Goal: Task Accomplishment & Management: Manage account settings

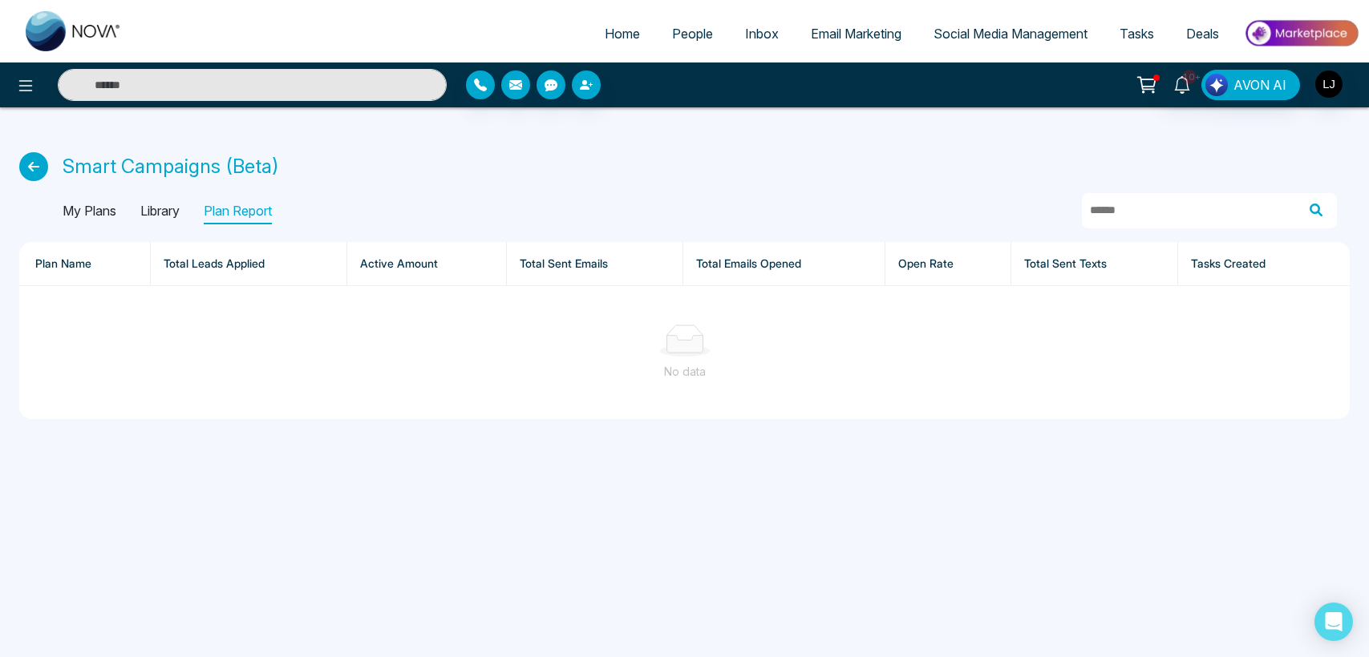
click at [316, 373] on div "No data" at bounding box center [684, 372] width 1304 height 18
click at [97, 207] on p "My Plans" at bounding box center [90, 212] width 54 height 26
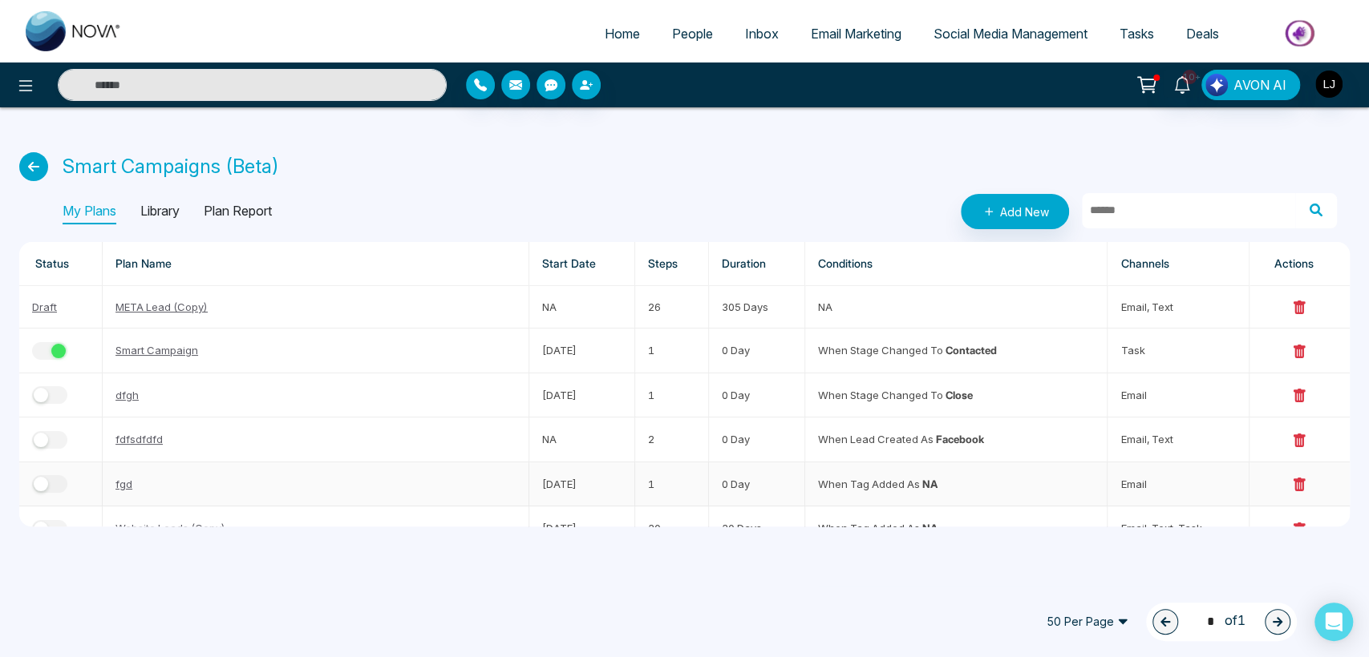
click at [45, 483] on div "button" at bounding box center [41, 484] width 14 height 14
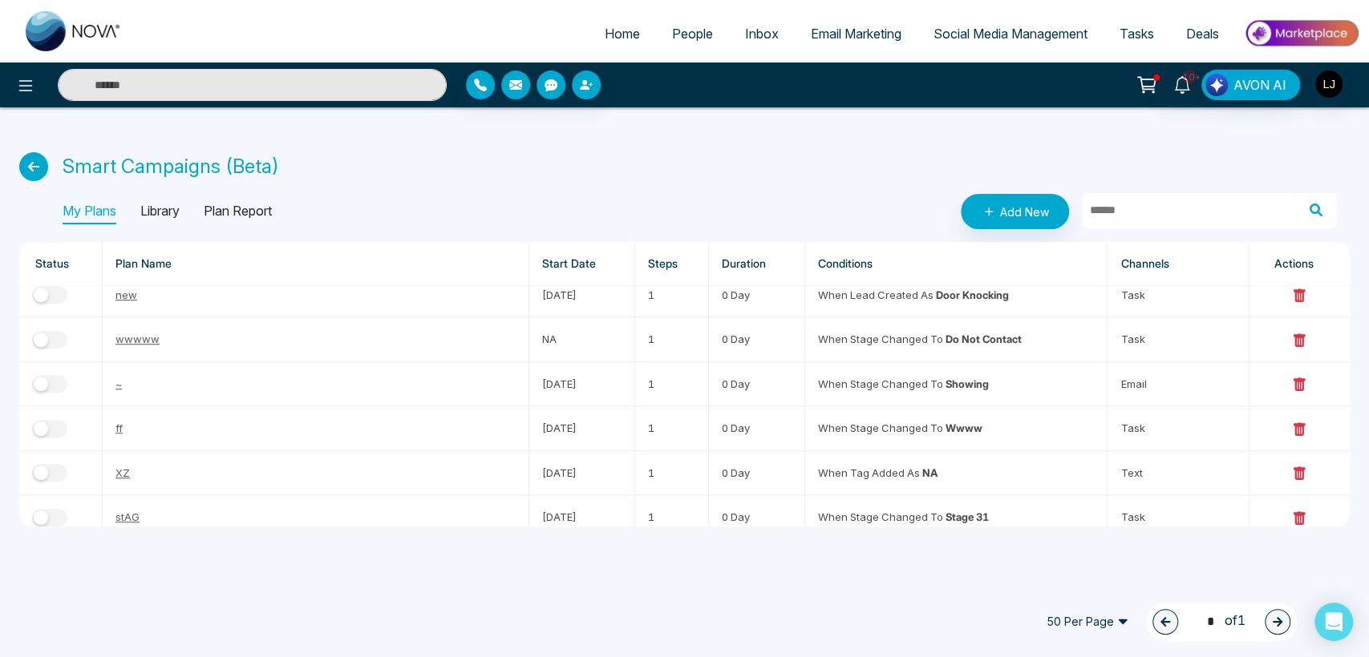
scroll to position [857, 0]
click at [1087, 624] on span "50 Per Page" at bounding box center [1087, 622] width 104 height 26
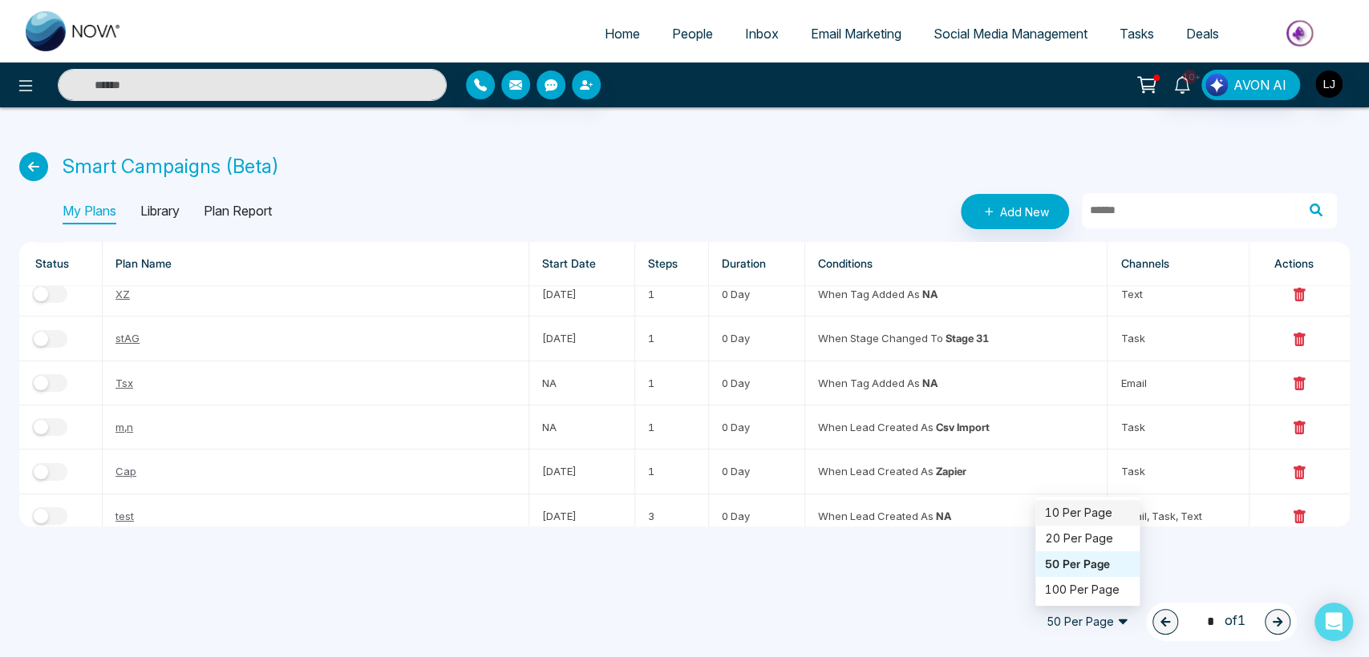
click at [1058, 508] on div "10 Per Page" at bounding box center [1087, 513] width 85 height 18
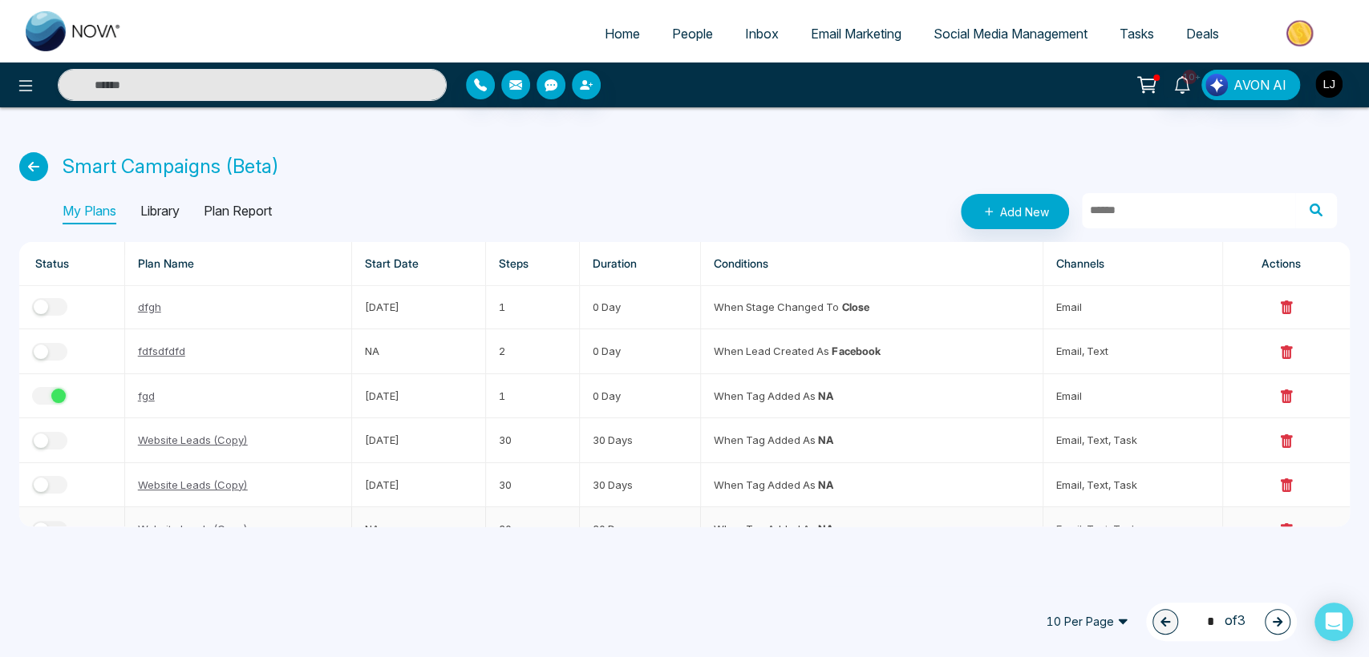
scroll to position [0, 0]
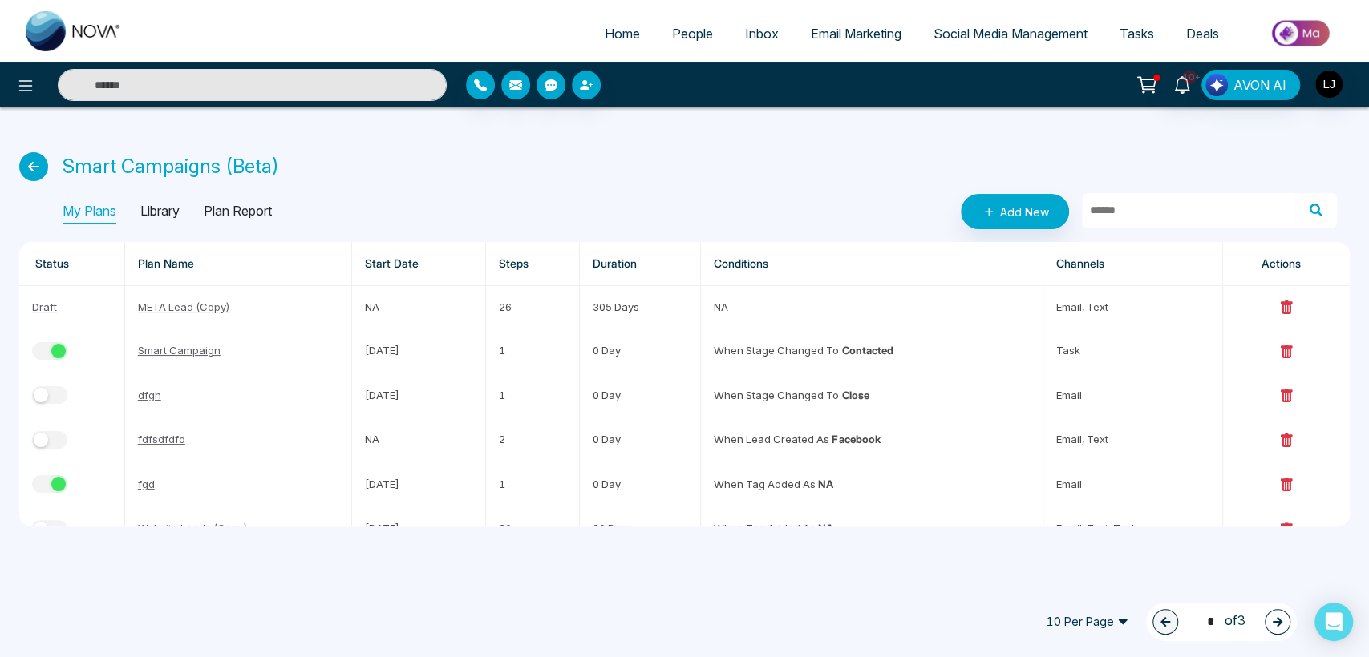
click at [1276, 620] on icon "button" at bounding box center [1277, 622] width 11 height 11
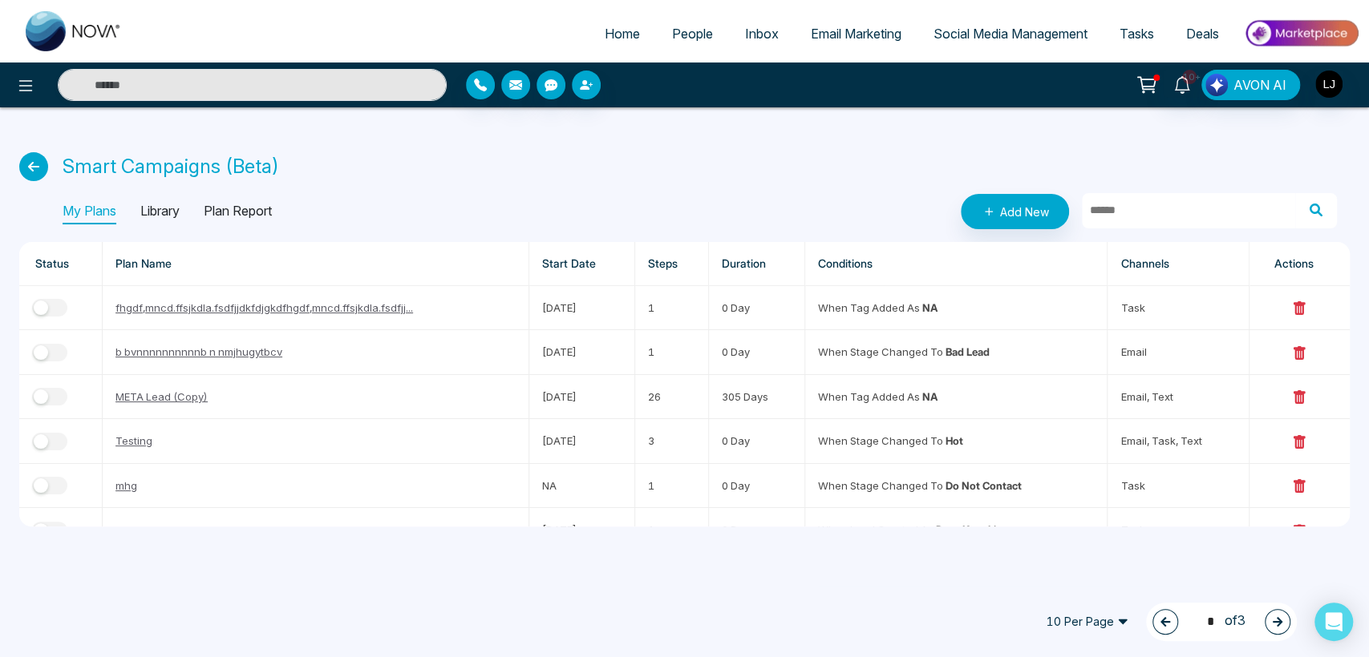
click at [1276, 620] on icon "button" at bounding box center [1277, 622] width 11 height 11
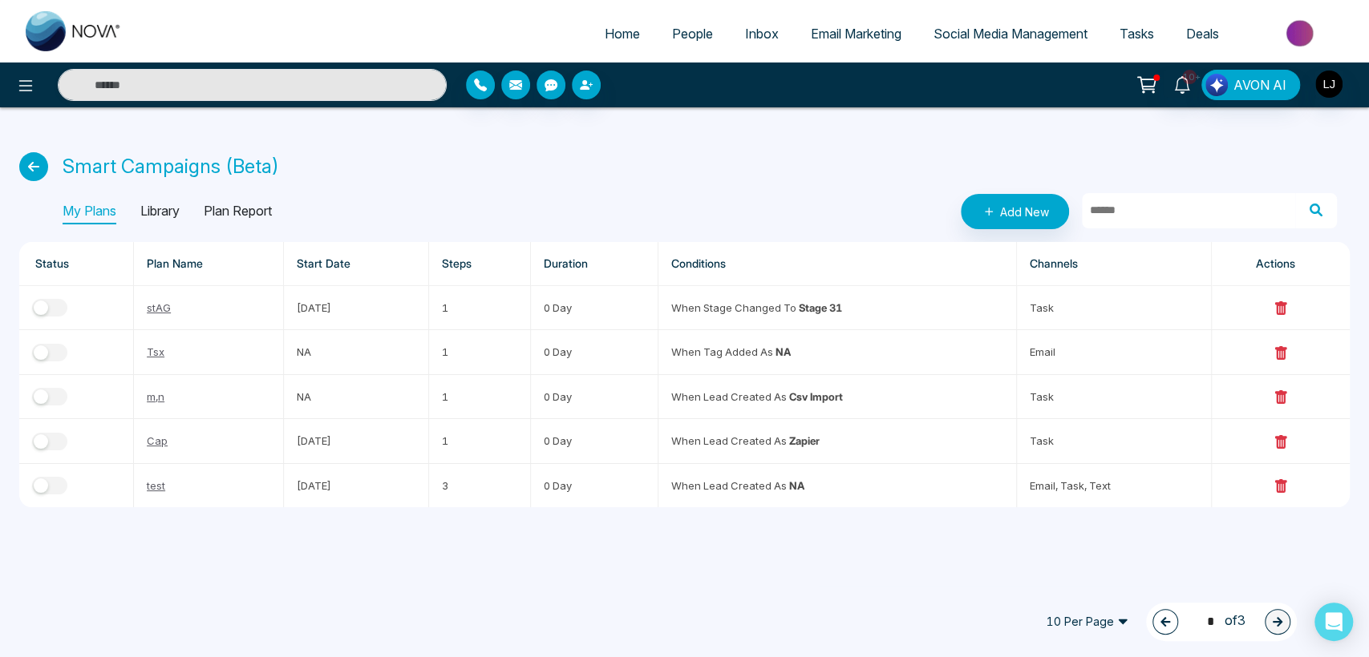
click at [1157, 629] on button "button" at bounding box center [1165, 622] width 26 height 26
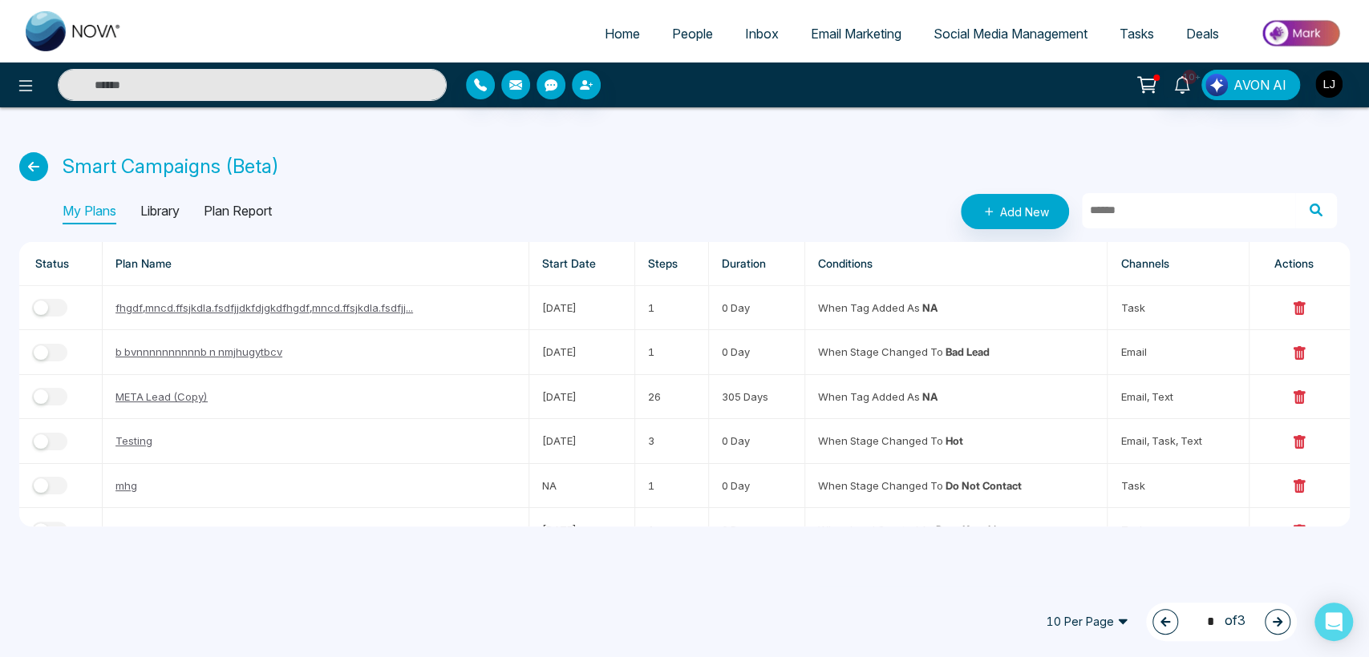
click at [1157, 629] on button "button" at bounding box center [1165, 622] width 26 height 26
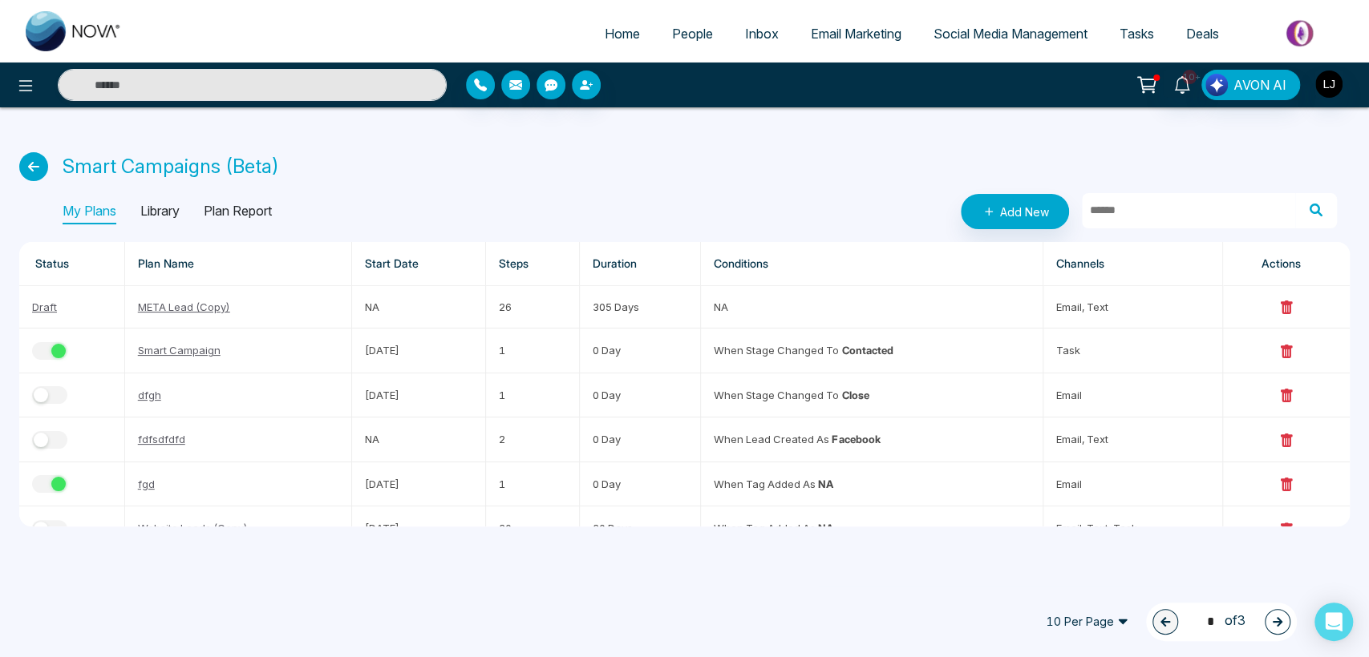
click at [1279, 617] on icon "button" at bounding box center [1277, 622] width 11 height 11
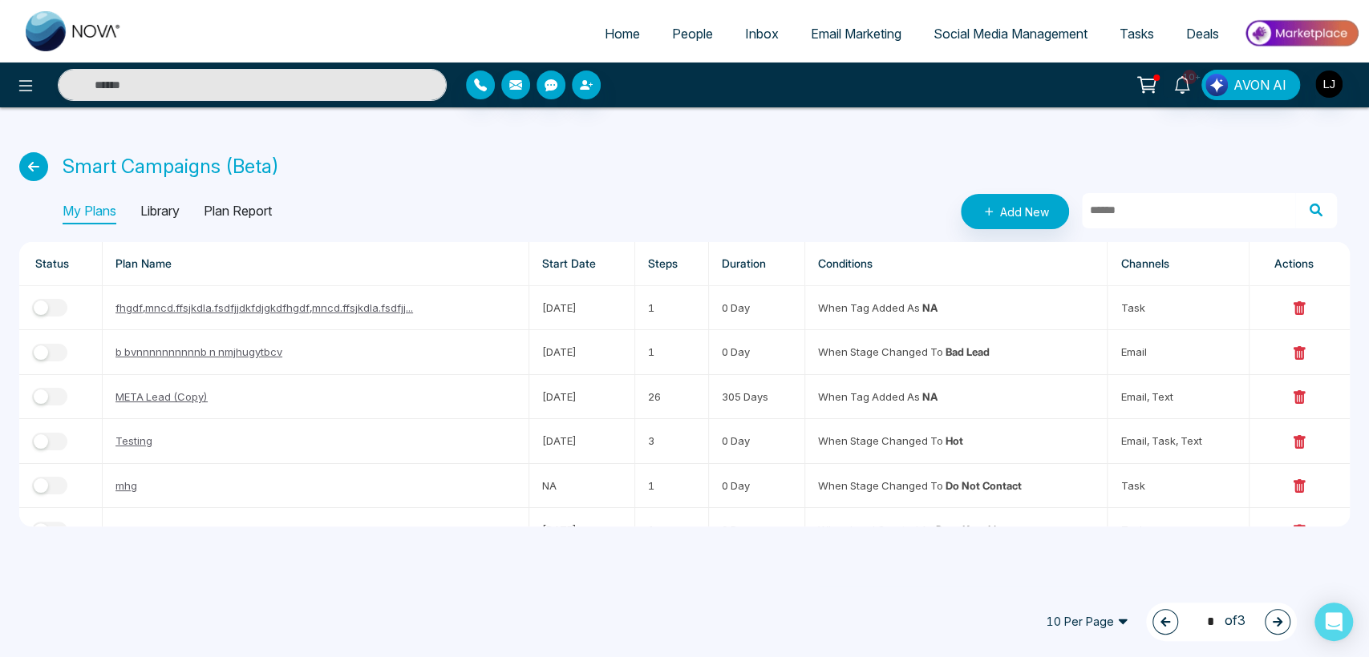
click at [1279, 617] on icon "button" at bounding box center [1277, 622] width 11 height 11
type input "*"
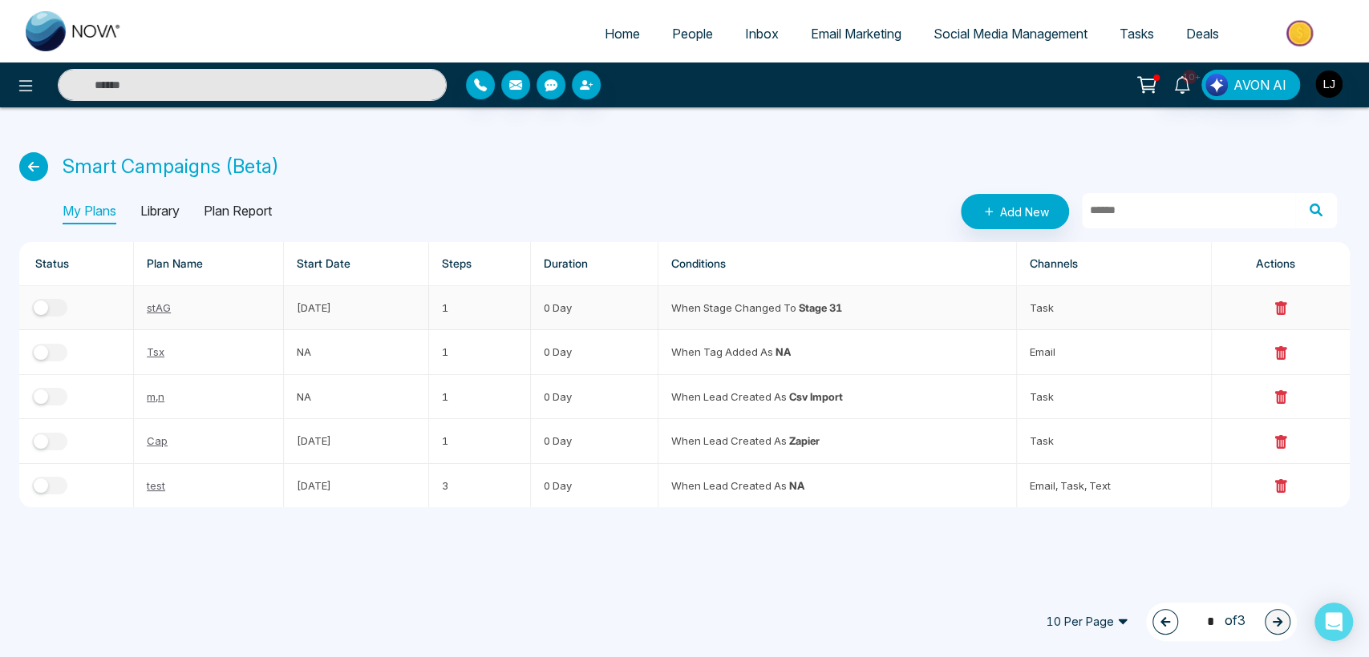
click at [810, 308] on strong "Stage 31" at bounding box center [820, 307] width 43 height 13
click at [147, 301] on link "stAG" at bounding box center [159, 307] width 24 height 13
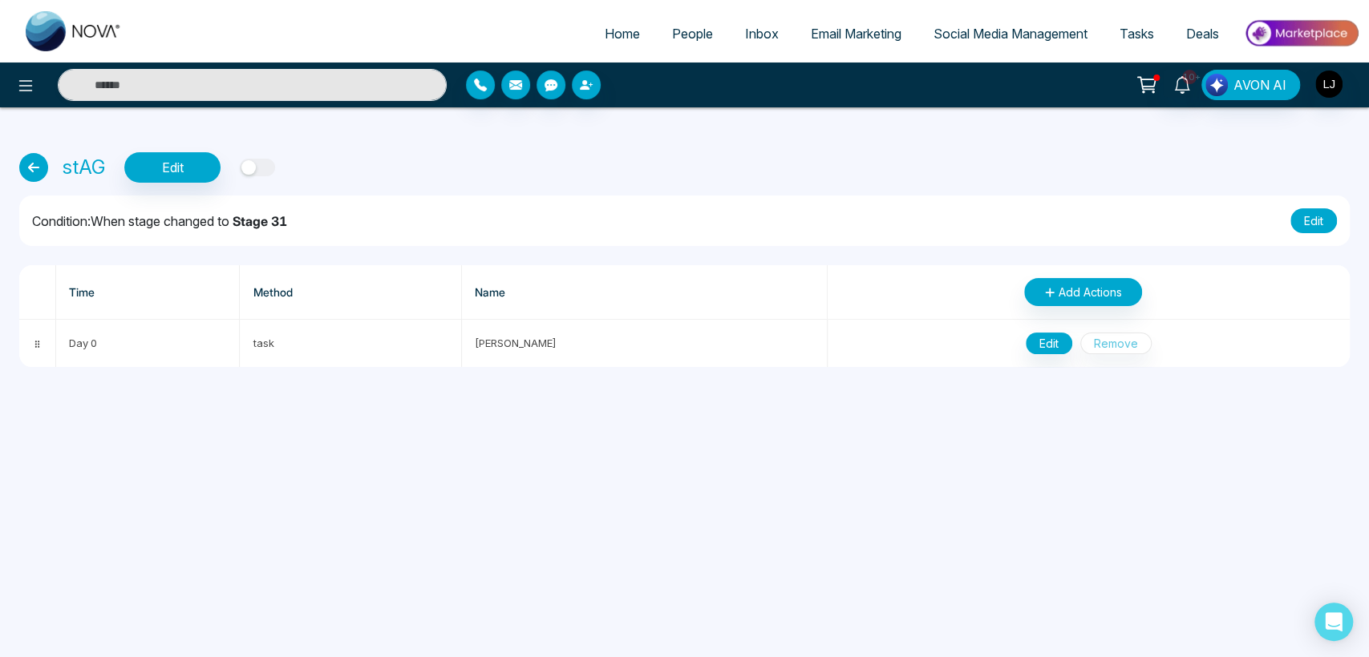
click at [1305, 220] on button "Edit" at bounding box center [1313, 220] width 47 height 25
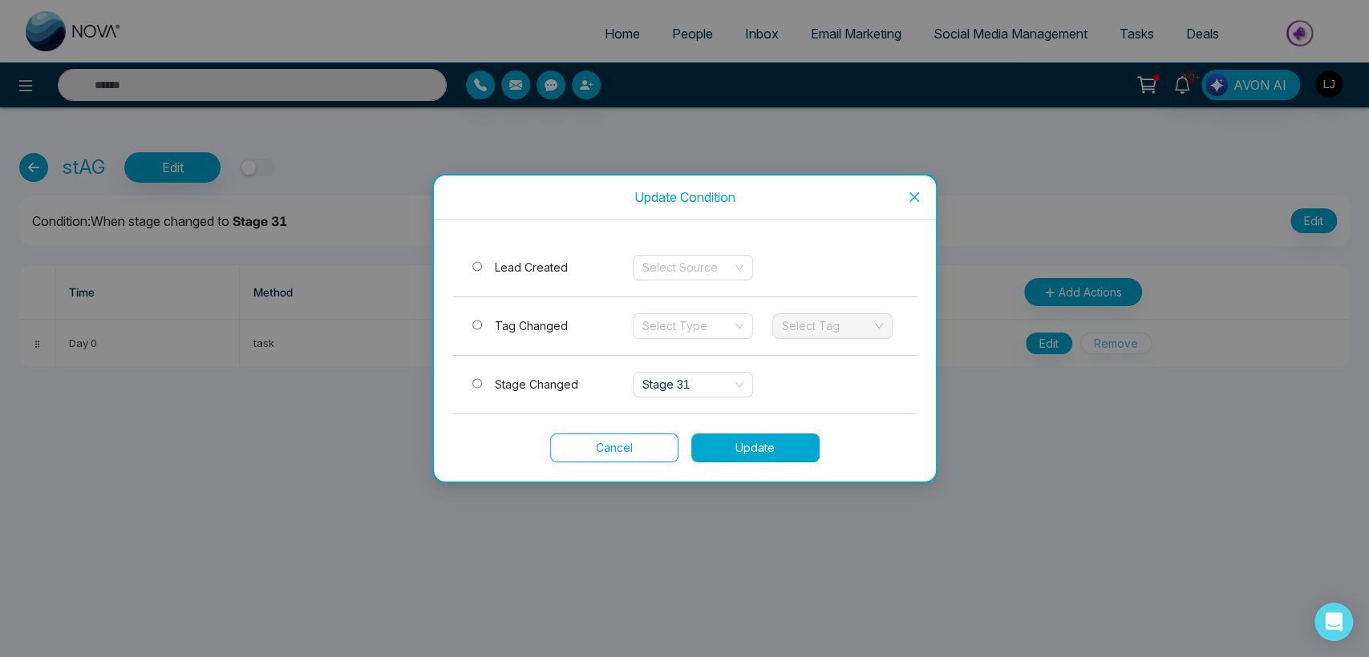
click at [731, 455] on button "Update" at bounding box center [755, 448] width 128 height 29
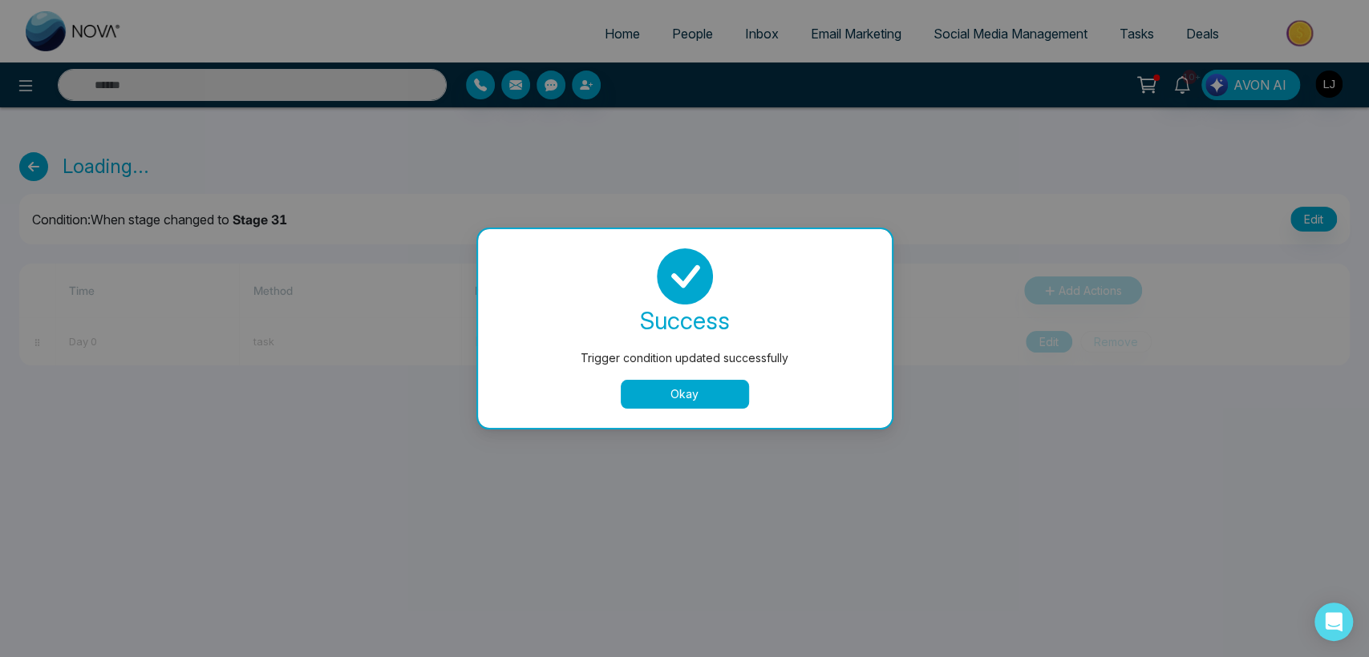
click at [696, 402] on button "Okay" at bounding box center [685, 394] width 128 height 29
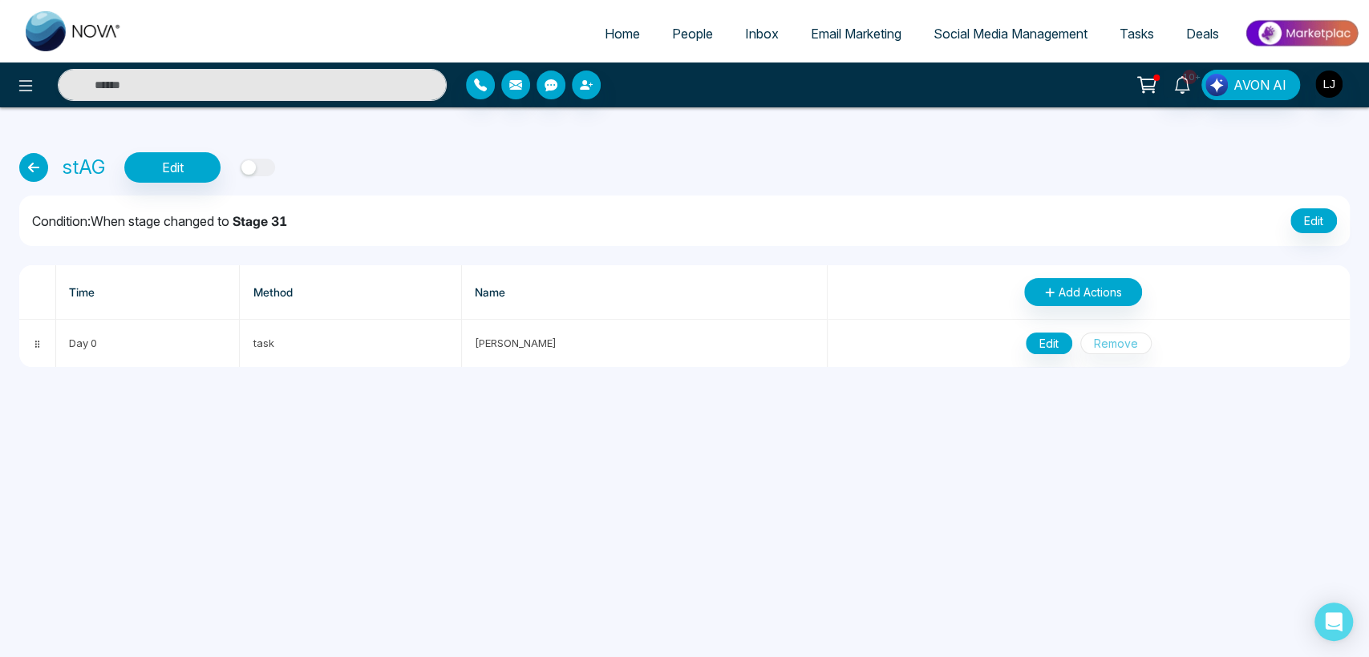
click at [38, 167] on icon at bounding box center [33, 167] width 29 height 29
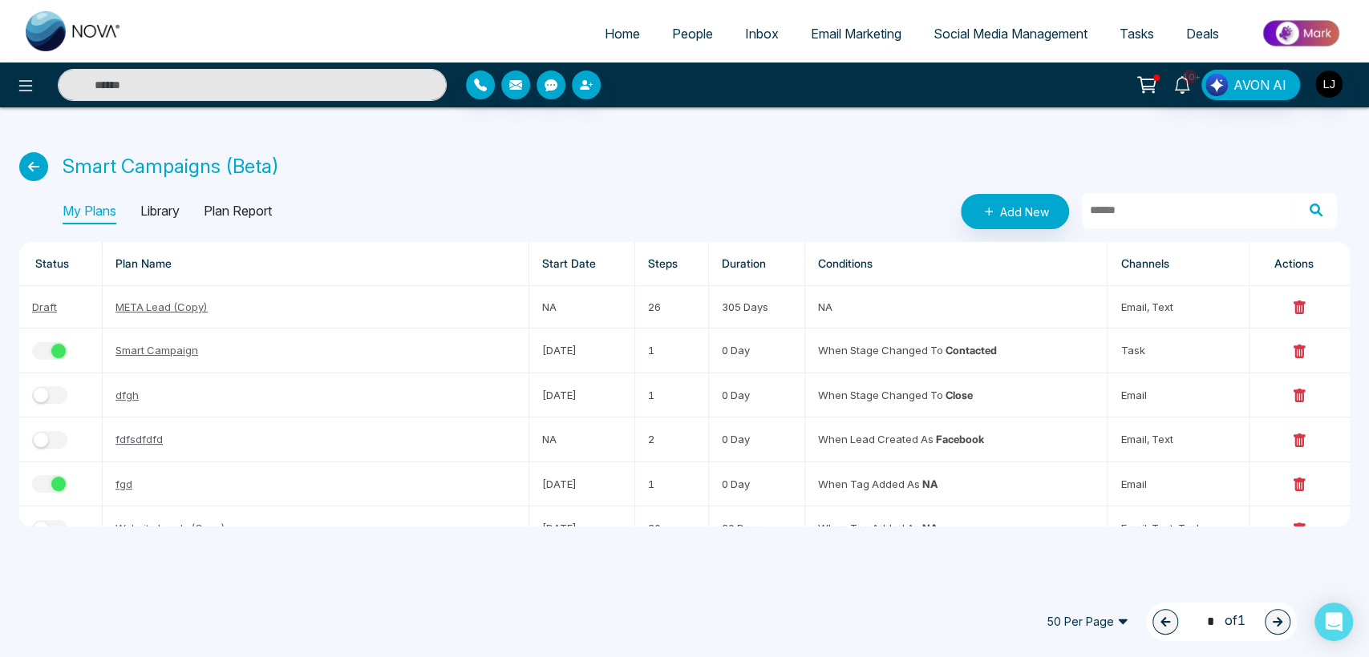
click at [673, 21] on link "People" at bounding box center [692, 33] width 73 height 30
